Goal: Find specific page/section: Find specific page/section

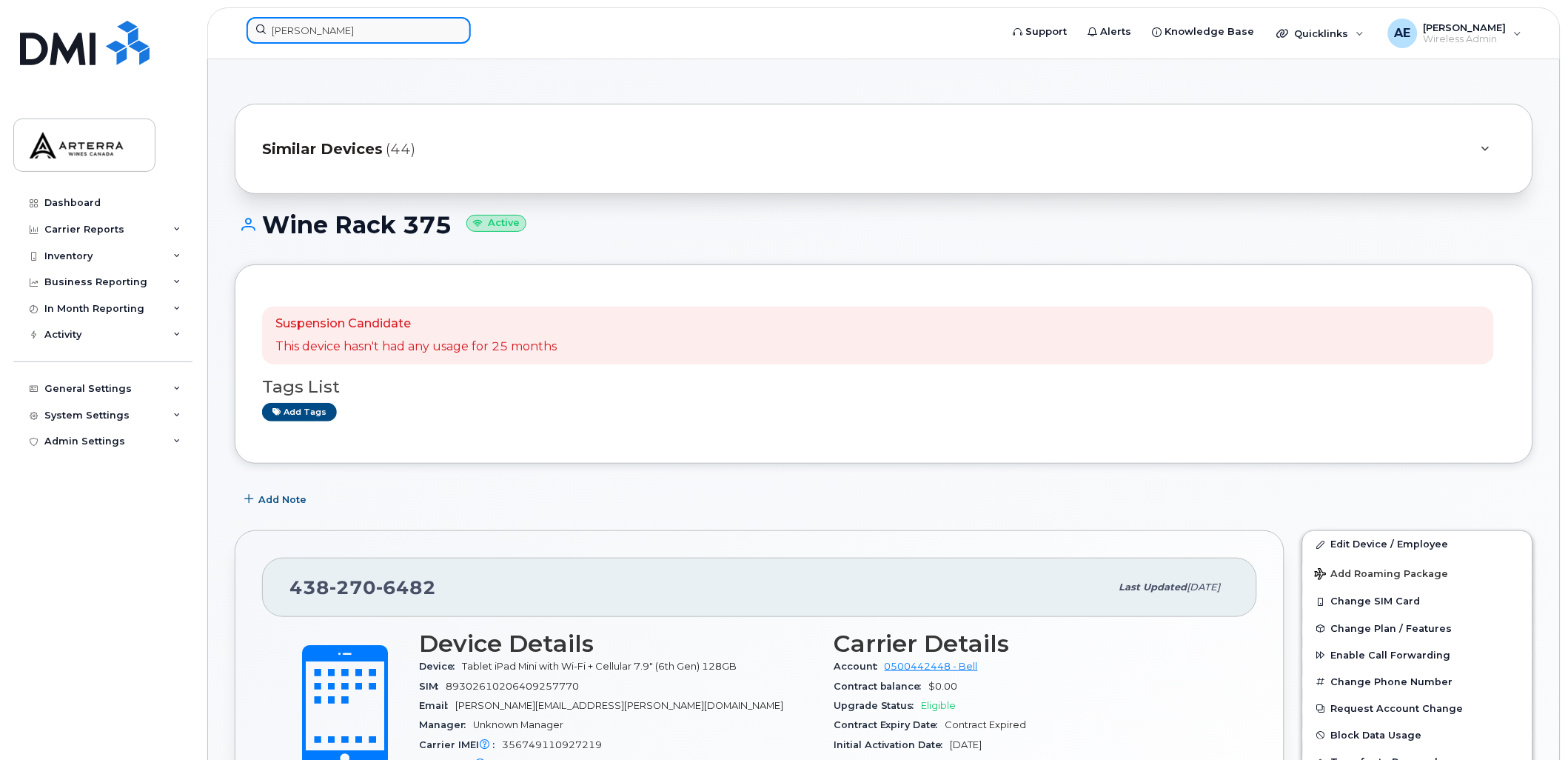
click at [339, 26] on input "Brooke Harvey" at bounding box center [358, 30] width 224 height 27
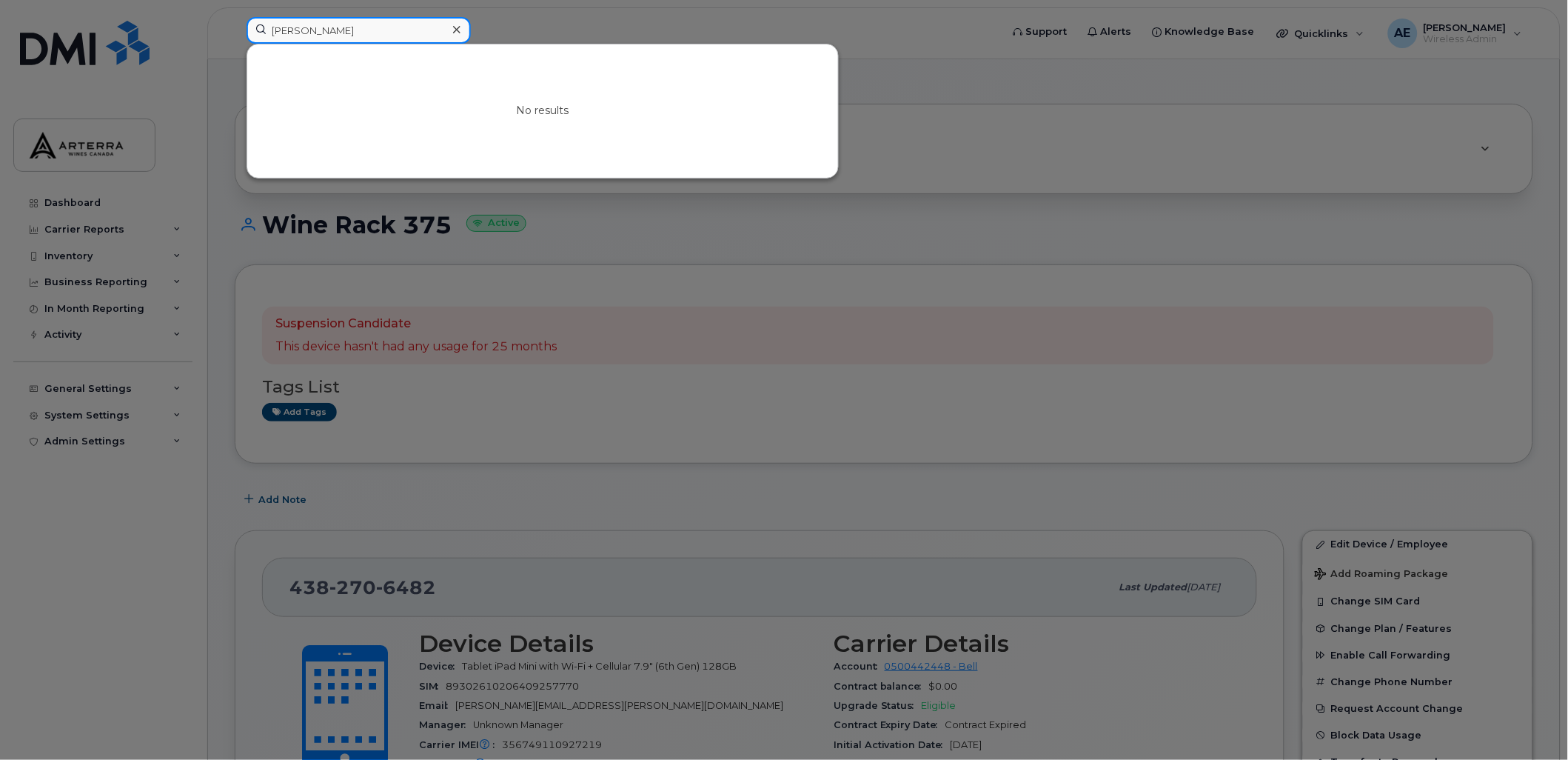
click at [339, 26] on input "Brooke Harvey" at bounding box center [358, 30] width 224 height 27
click at [339, 27] on input "Brooke Harvey" at bounding box center [358, 30] width 224 height 27
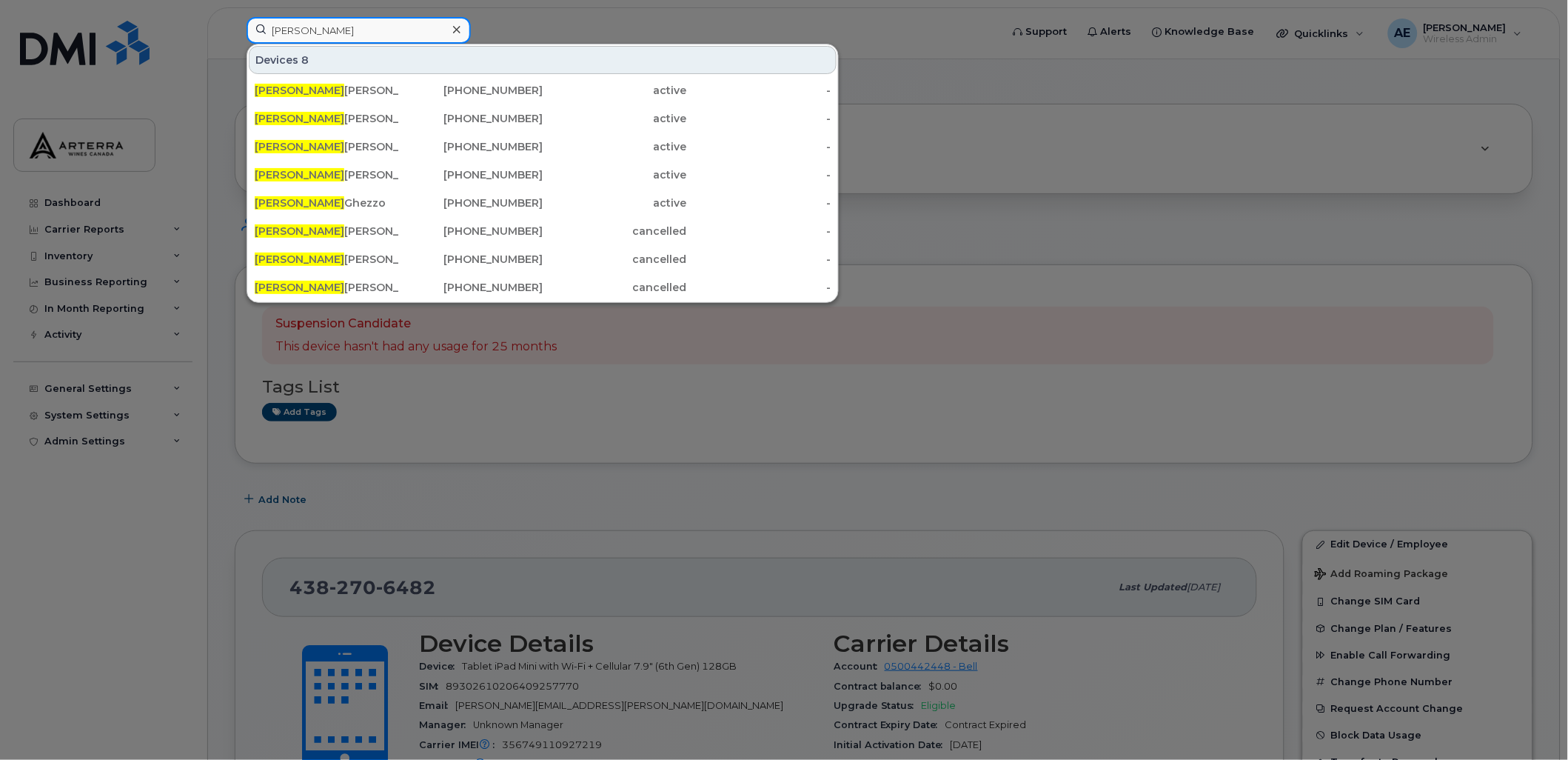
type input "Robert fran"
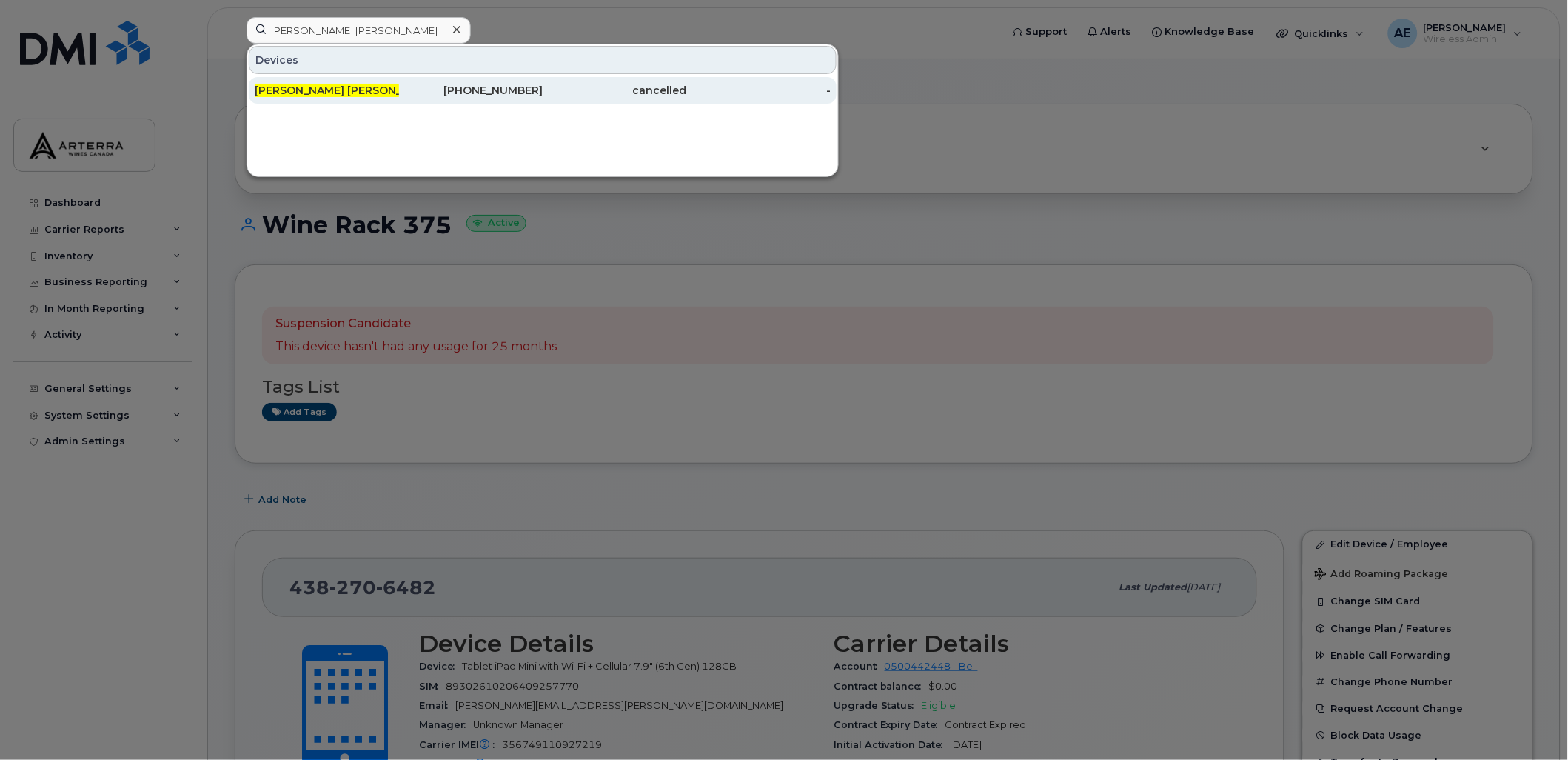
click at [302, 91] on span "[PERSON_NAME] [PERSON_NAME]" at bounding box center [346, 90] width 182 height 13
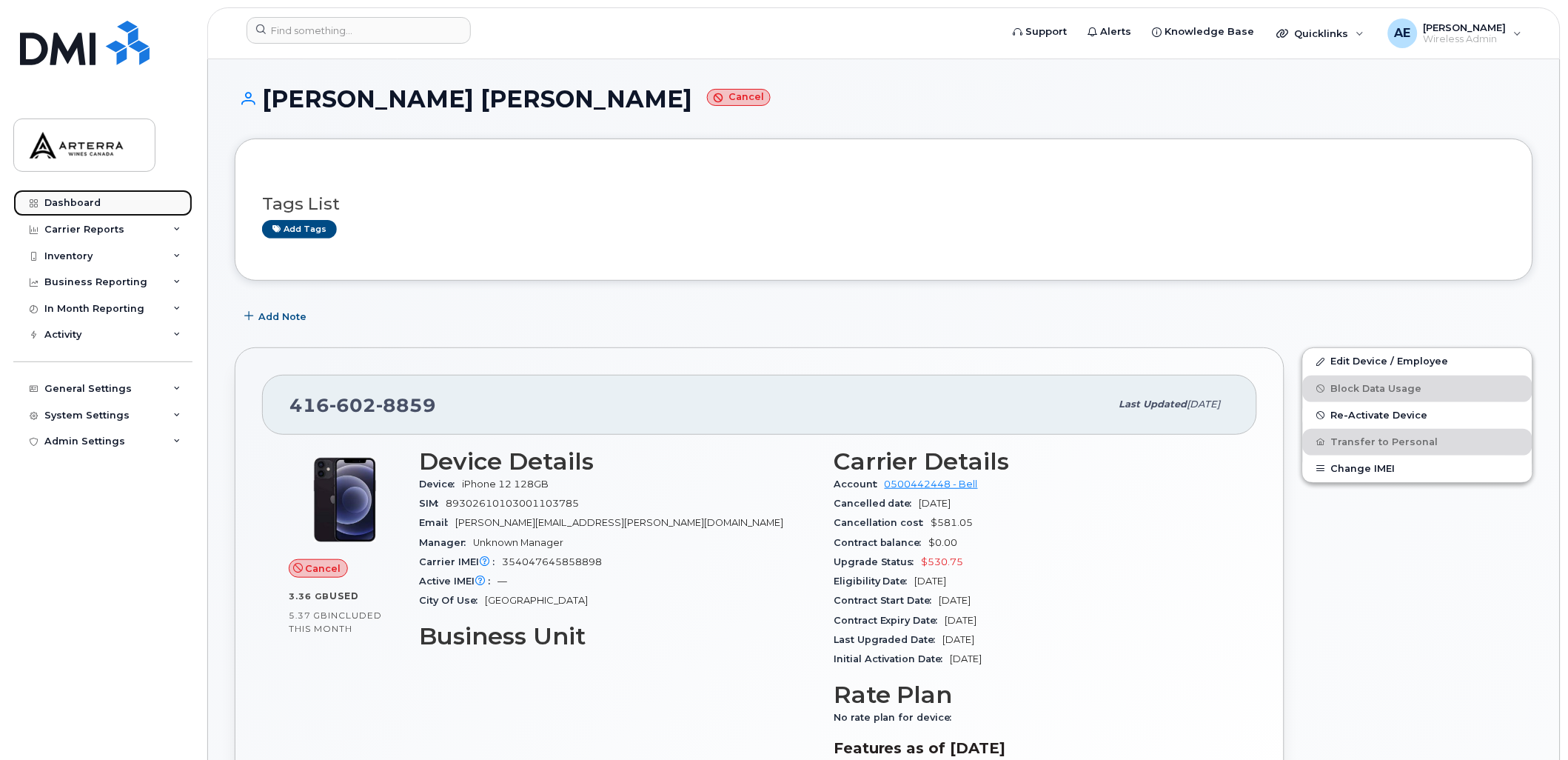
click at [84, 198] on div "Dashboard" at bounding box center [72, 203] width 56 height 12
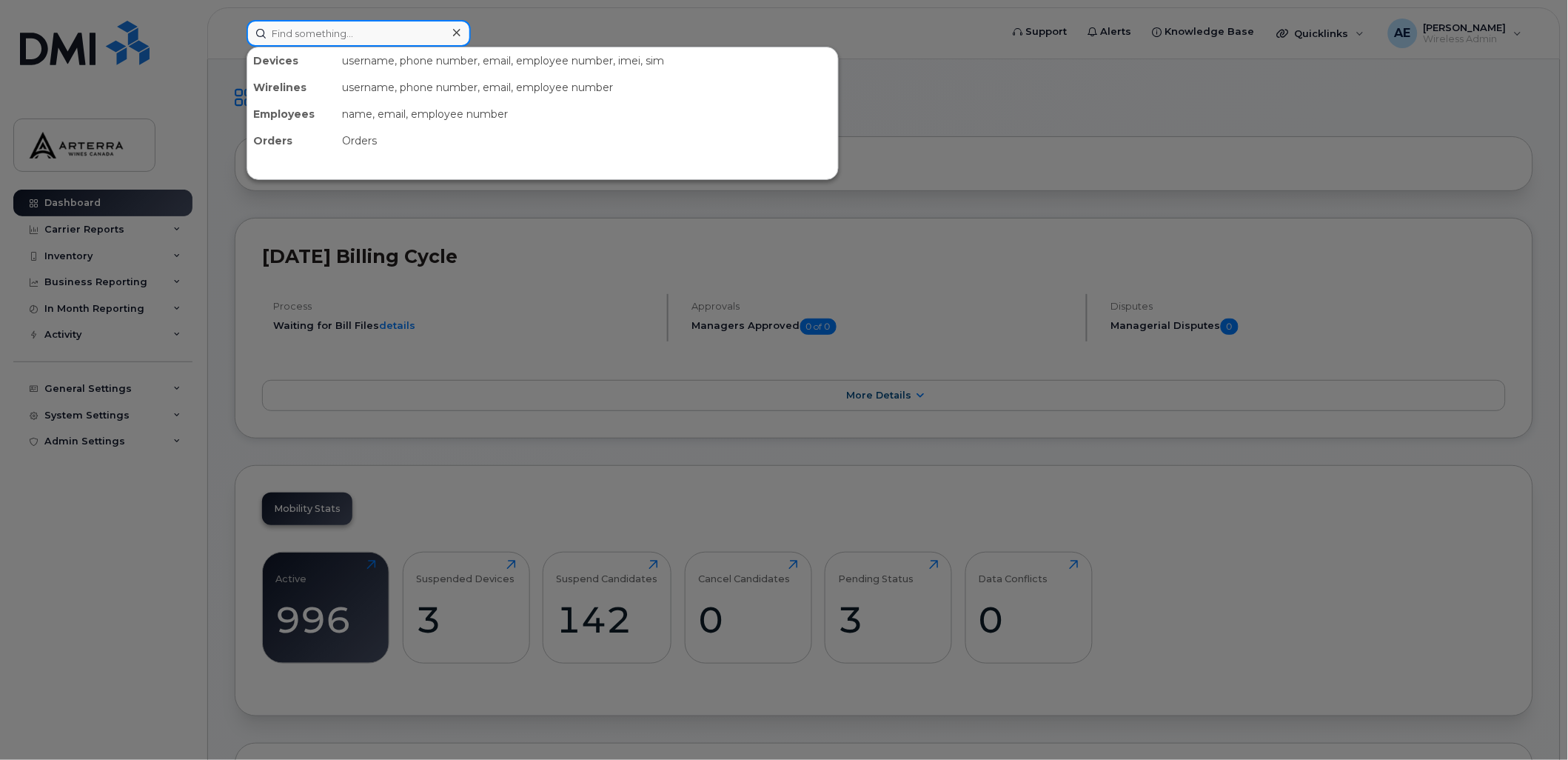
paste input "416.602.8859"
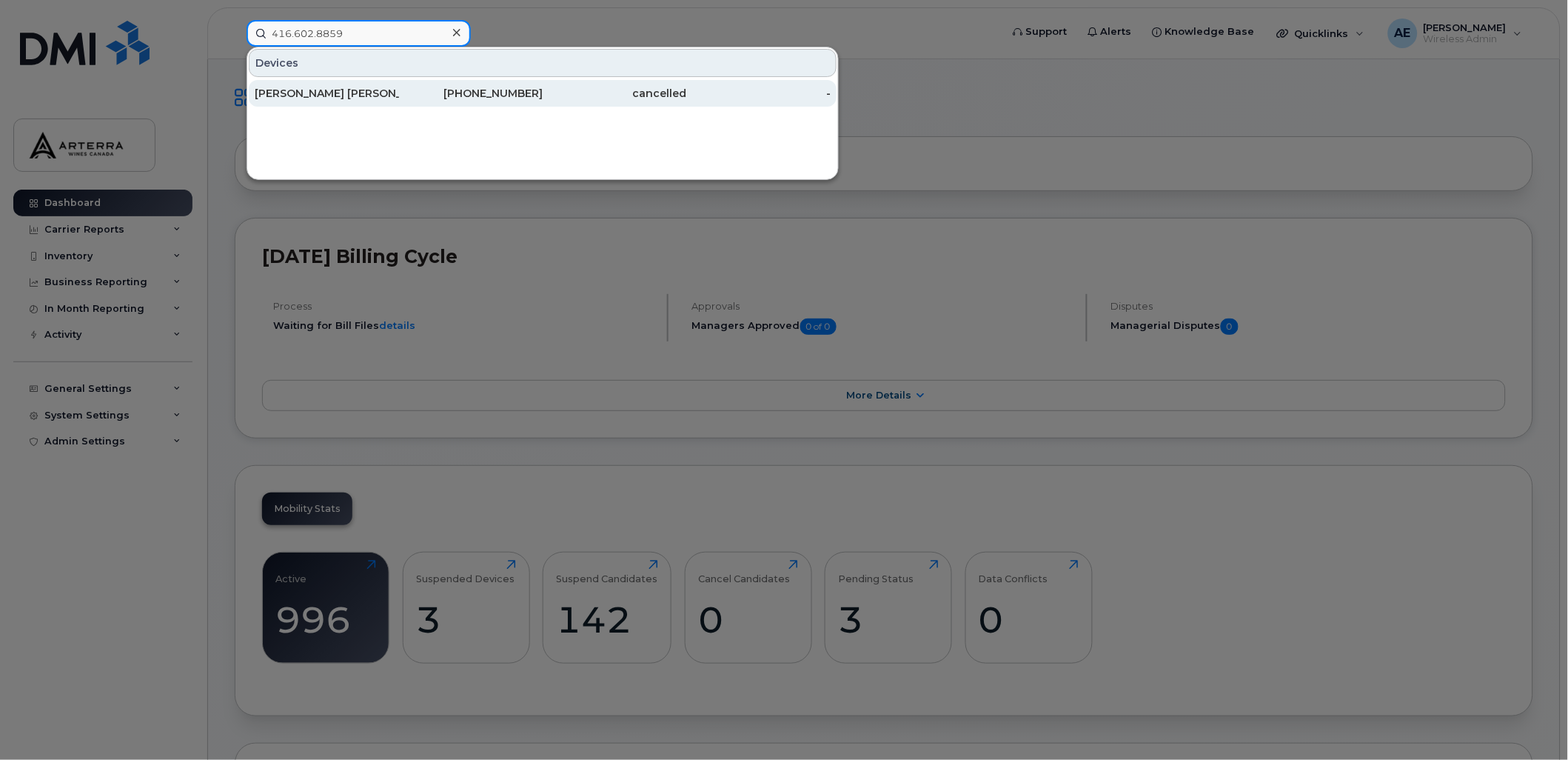
type input "416.602.8859"
click at [301, 90] on div "[PERSON_NAME] [PERSON_NAME]" at bounding box center [327, 93] width 145 height 15
